Goal: Transaction & Acquisition: Purchase product/service

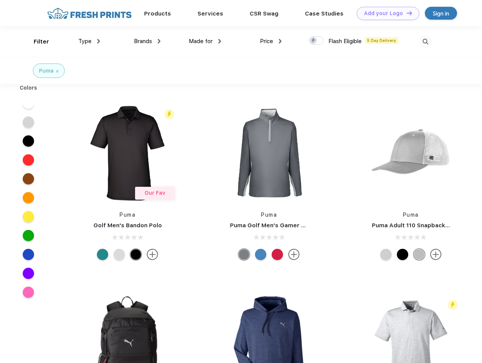
scroll to position [0, 0]
click at [385, 13] on link "Add your Logo Design Tool" at bounding box center [387, 12] width 62 height 13
click at [0, 0] on div "Design Tool" at bounding box center [0, 0] width 0 height 0
click at [406, 12] on link "Add your Logo Design Tool" at bounding box center [387, 12] width 62 height 13
click at [36, 41] on div "Filter" at bounding box center [41, 41] width 15 height 9
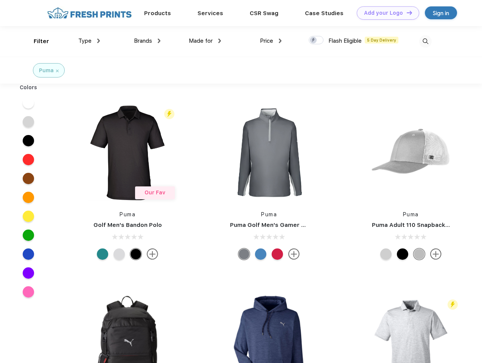
click at [89, 41] on span "Type" at bounding box center [84, 40] width 13 height 7
click at [147, 41] on span "Brands" at bounding box center [143, 40] width 18 height 7
click at [205, 41] on span "Made for" at bounding box center [201, 40] width 24 height 7
click at [271, 41] on span "Price" at bounding box center [266, 40] width 13 height 7
click at [316, 40] on div at bounding box center [315, 40] width 15 height 8
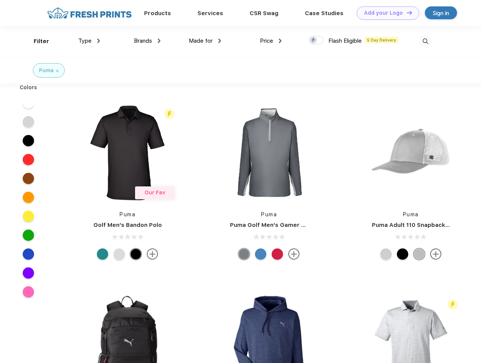
click at [313, 40] on input "checkbox" at bounding box center [310, 38] width 5 height 5
click at [425, 41] on img at bounding box center [425, 41] width 12 height 12
